Goal: Check status: Check status

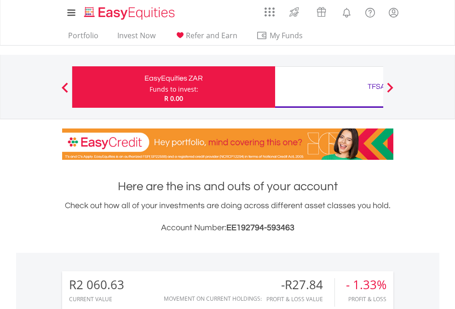
scroll to position [88, 145]
click at [150, 87] on div "Funds to invest:" at bounding box center [174, 89] width 49 height 9
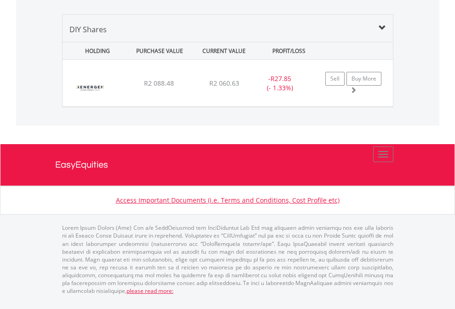
scroll to position [66, 0]
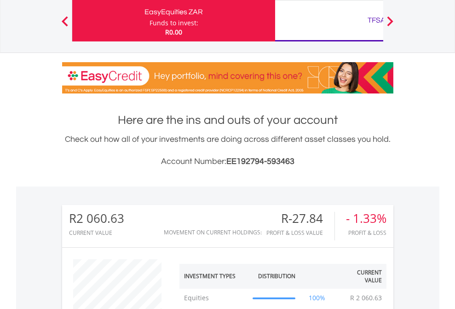
click at [329, 21] on div "TFSA" at bounding box center [377, 20] width 192 height 13
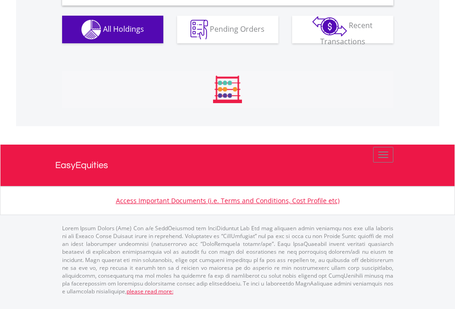
scroll to position [890, 0]
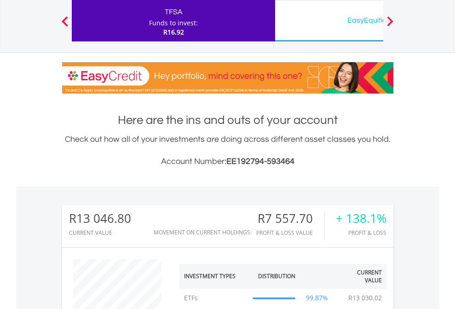
scroll to position [88, 145]
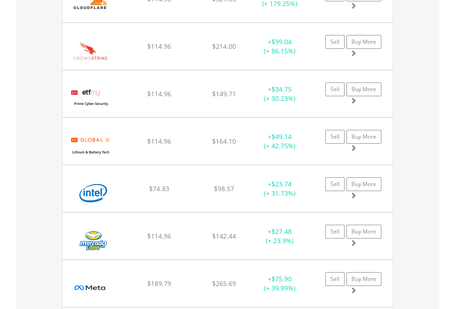
scroll to position [88, 145]
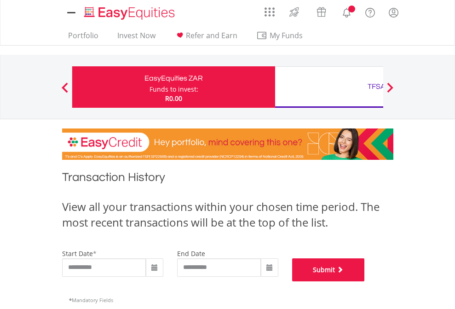
click at [365, 281] on button "Submit" at bounding box center [328, 269] width 73 height 23
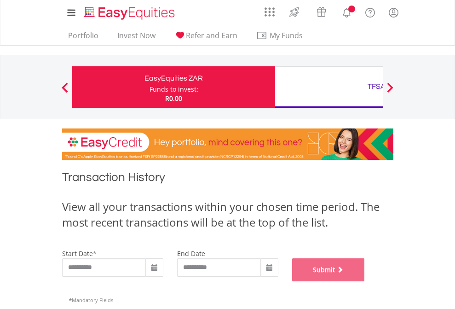
scroll to position [373, 0]
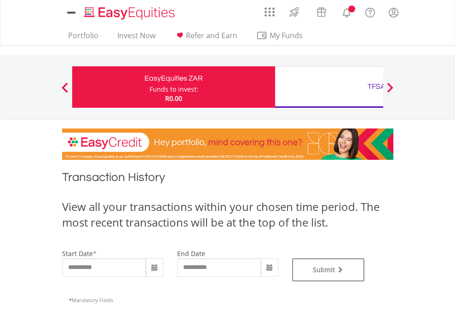
click at [329, 87] on div "TFSA" at bounding box center [377, 86] width 192 height 13
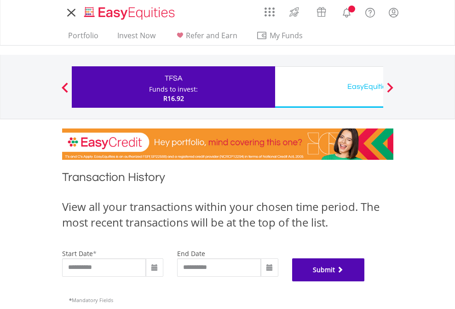
click at [365, 281] on button "Submit" at bounding box center [328, 269] width 73 height 23
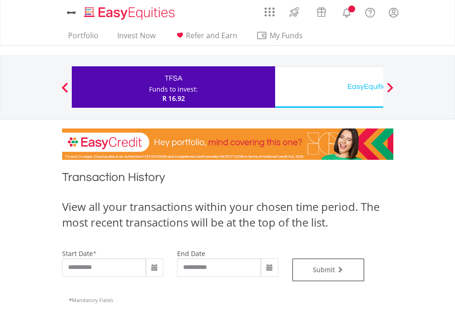
click at [329, 87] on div "EasyEquities USD" at bounding box center [377, 86] width 192 height 13
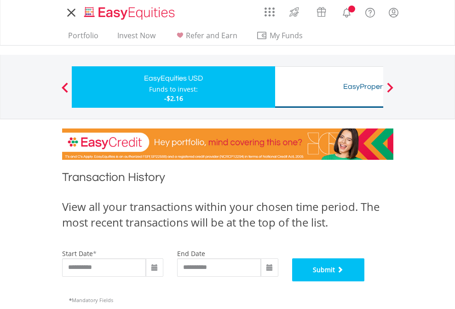
click at [365, 281] on button "Submit" at bounding box center [328, 269] width 73 height 23
